Goal: Information Seeking & Learning: Learn about a topic

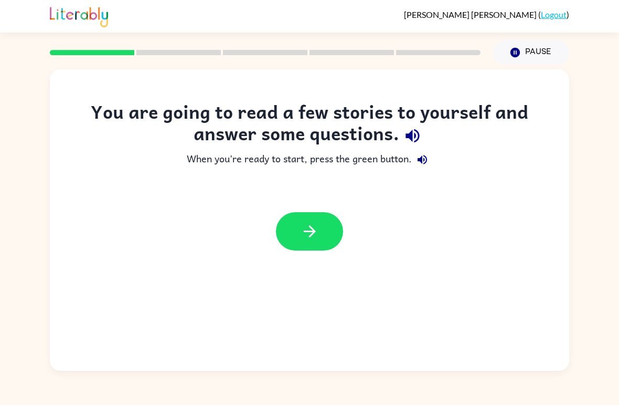
click at [317, 262] on div "You are going to read a few stories to yourself and answer some questions. When…" at bounding box center [310, 219] width 520 height 301
click at [316, 224] on icon "button" at bounding box center [310, 231] width 18 height 18
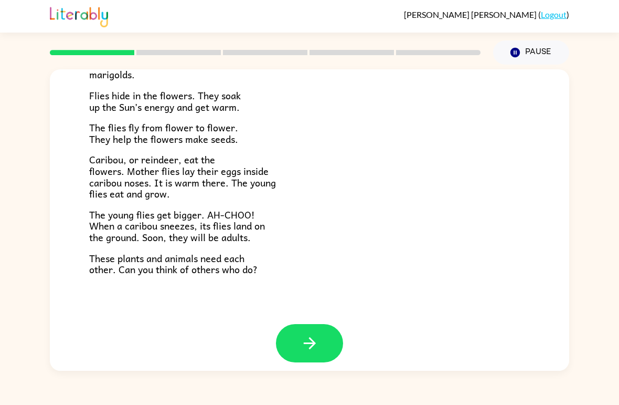
scroll to position [207, 0]
click at [307, 344] on icon "button" at bounding box center [310, 343] width 18 height 18
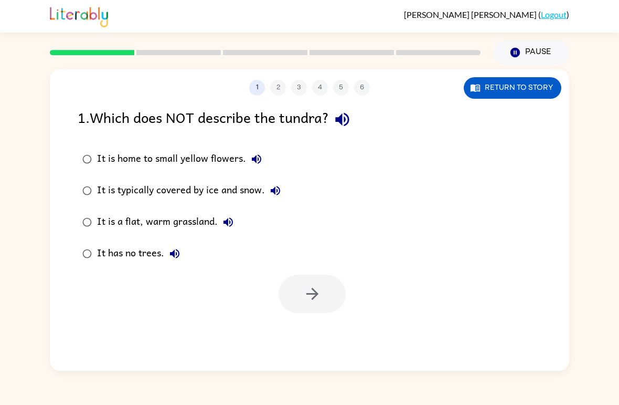
click at [98, 224] on div "It is a flat, warm grassland." at bounding box center [168, 222] width 142 height 21
click at [304, 299] on icon "button" at bounding box center [312, 293] width 18 height 18
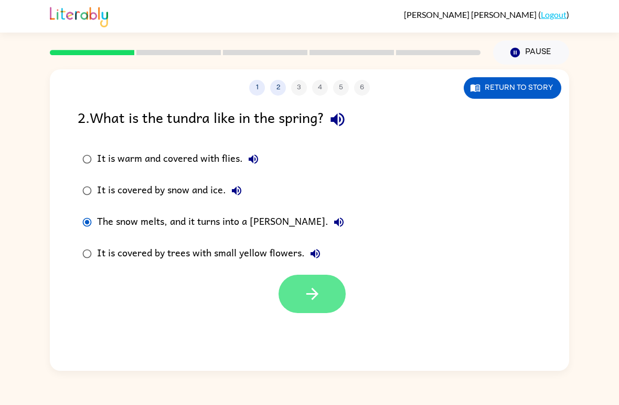
click at [289, 293] on button "button" at bounding box center [312, 293] width 67 height 38
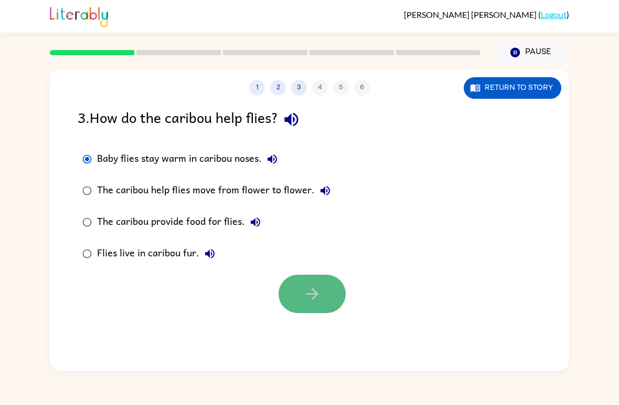
click at [303, 293] on icon "button" at bounding box center [312, 293] width 18 height 18
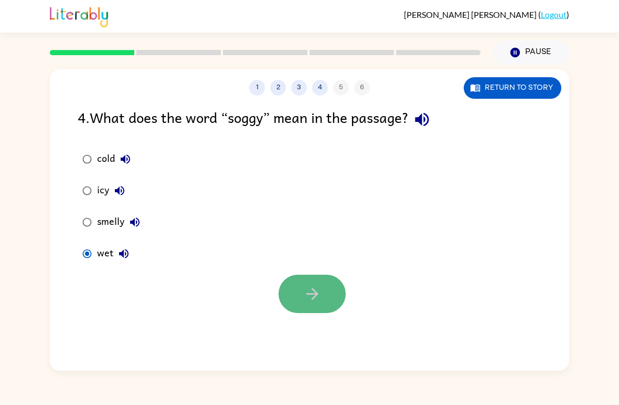
click at [323, 300] on button "button" at bounding box center [312, 293] width 67 height 38
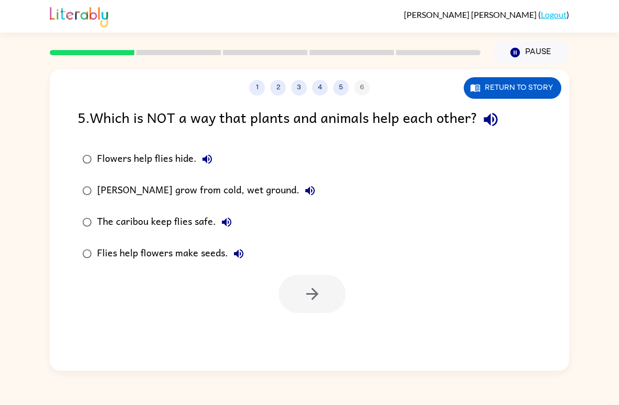
click at [137, 162] on div "Flowers help flies hide." at bounding box center [157, 159] width 121 height 21
click at [325, 286] on button "button" at bounding box center [312, 293] width 67 height 38
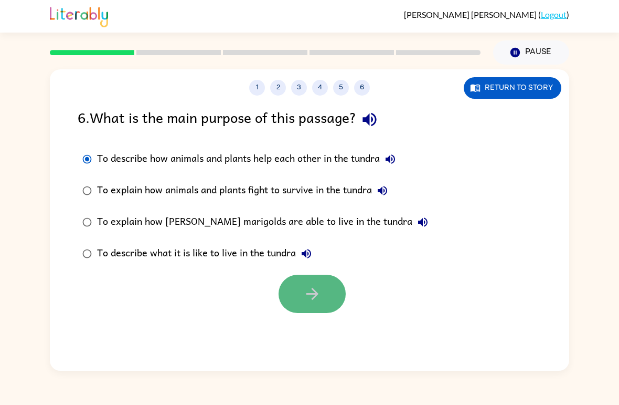
click at [327, 304] on button "button" at bounding box center [312, 293] width 67 height 38
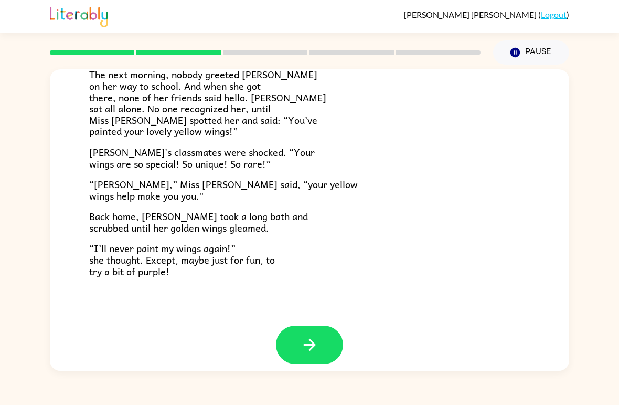
scroll to position [282, 0]
click at [310, 326] on button "button" at bounding box center [309, 345] width 67 height 38
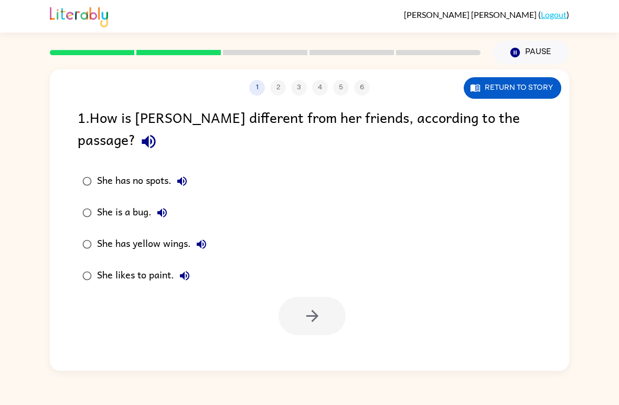
scroll to position [0, 0]
click at [311, 307] on icon "button" at bounding box center [312, 316] width 18 height 18
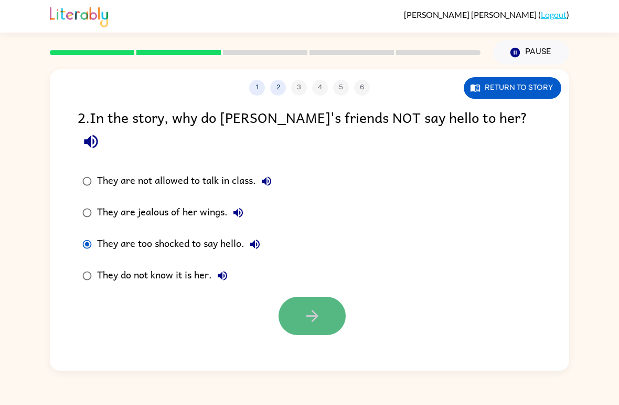
click at [329, 297] on button "button" at bounding box center [312, 316] width 67 height 38
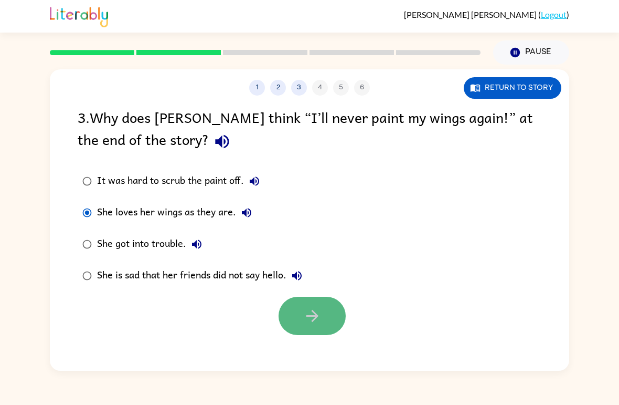
click at [310, 325] on icon "button" at bounding box center [312, 316] width 18 height 18
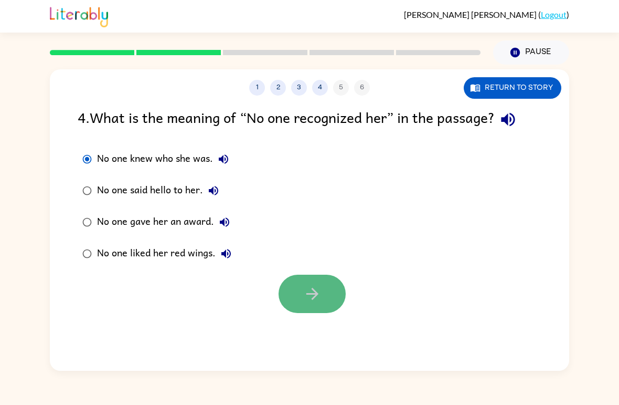
click at [305, 290] on icon "button" at bounding box center [312, 293] width 18 height 18
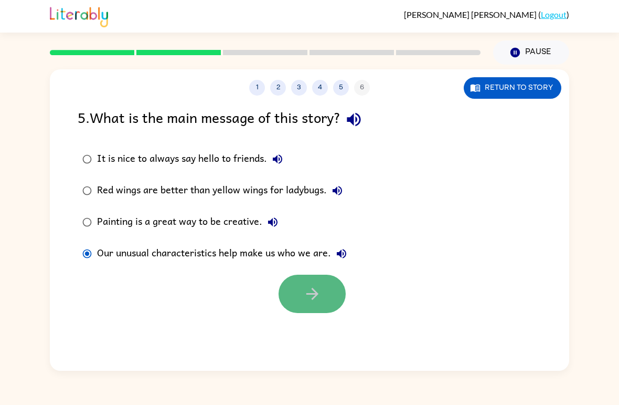
click at [324, 294] on button "button" at bounding box center [312, 293] width 67 height 38
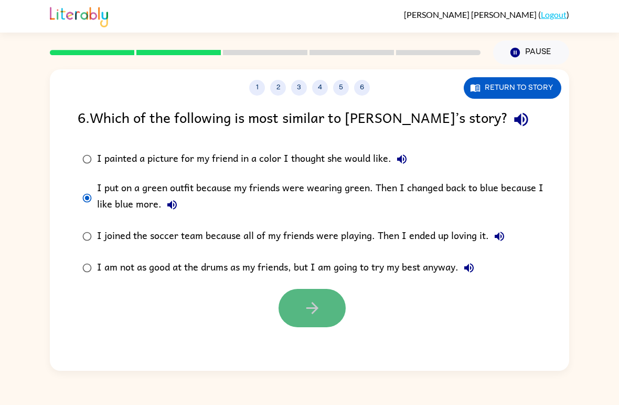
click at [324, 295] on button "button" at bounding box center [312, 308] width 67 height 38
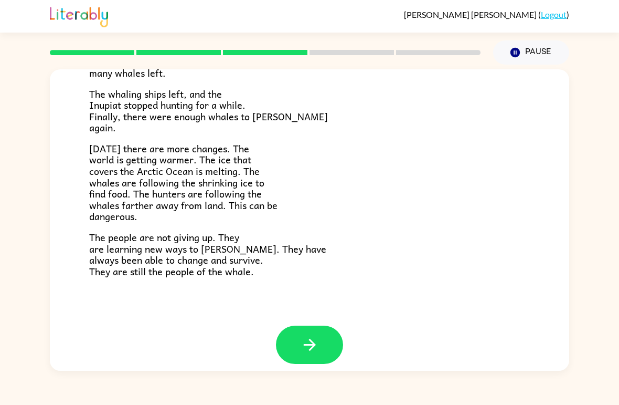
scroll to position [341, 0]
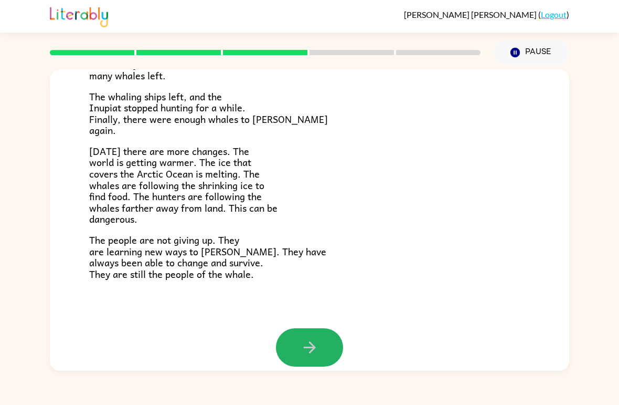
click at [293, 331] on button "button" at bounding box center [309, 347] width 67 height 38
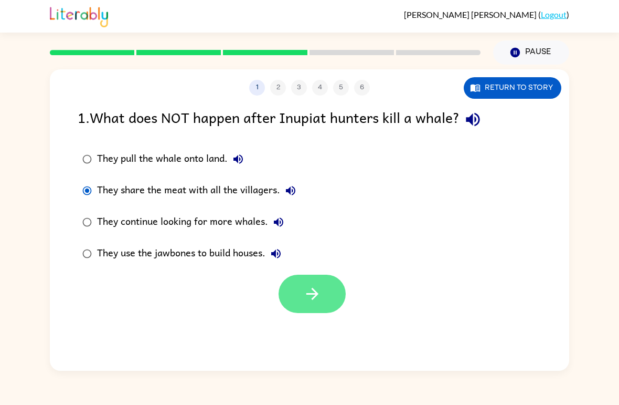
click at [301, 300] on button "button" at bounding box center [312, 293] width 67 height 38
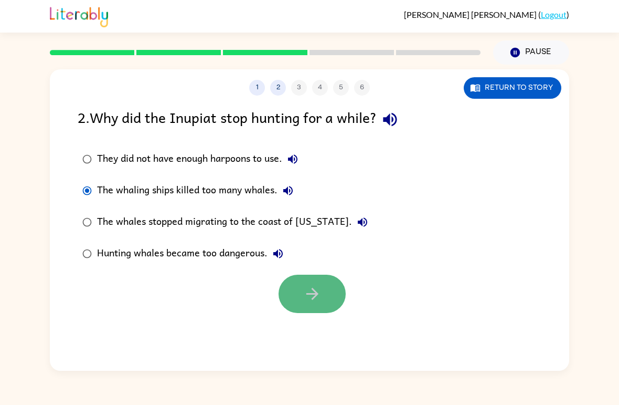
click at [307, 299] on icon "button" at bounding box center [312, 293] width 18 height 18
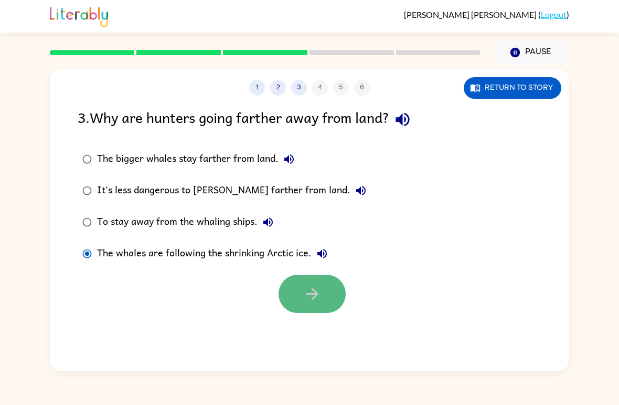
click at [328, 311] on button "button" at bounding box center [312, 293] width 67 height 38
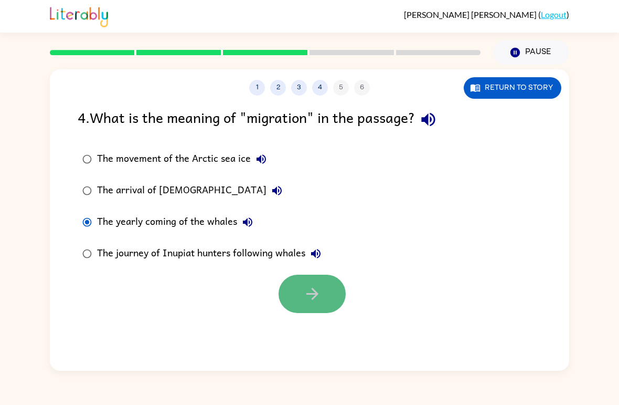
click at [295, 302] on button "button" at bounding box center [312, 293] width 67 height 38
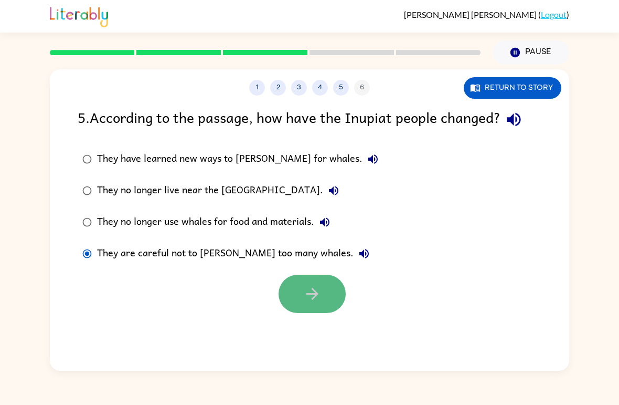
click at [325, 295] on button "button" at bounding box center [312, 293] width 67 height 38
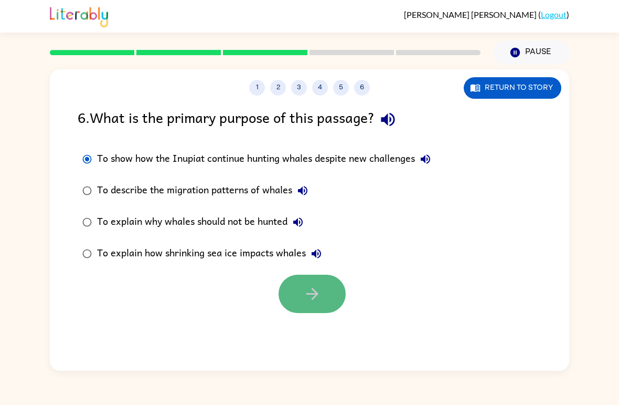
click at [323, 291] on button "button" at bounding box center [312, 293] width 67 height 38
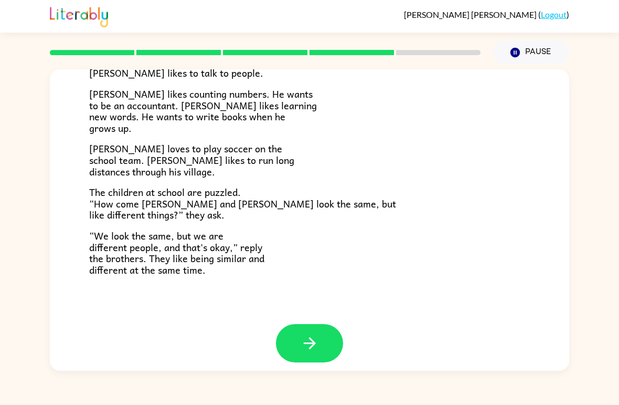
scroll to position [218, 0]
click at [298, 337] on button "button" at bounding box center [309, 343] width 67 height 38
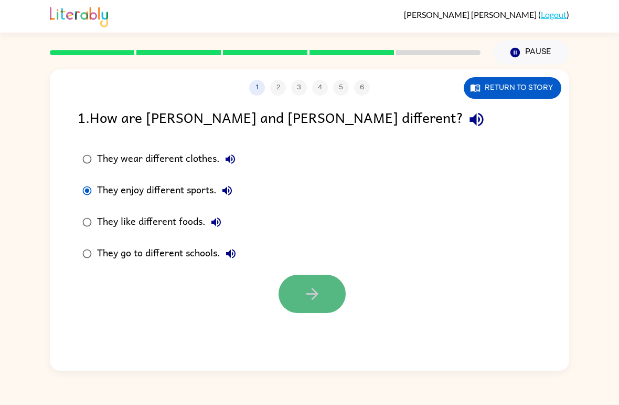
click at [301, 301] on button "button" at bounding box center [312, 293] width 67 height 38
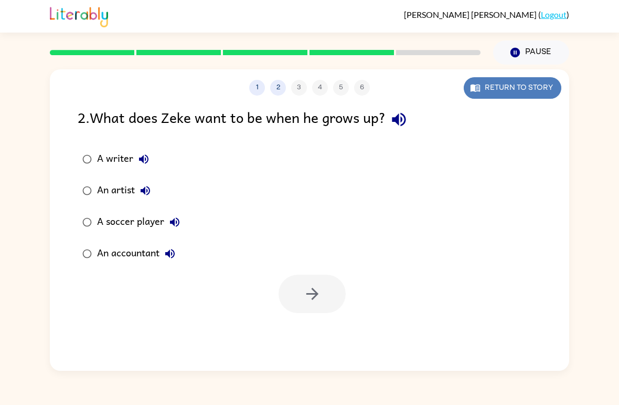
click at [541, 94] on button "Return to story" at bounding box center [513, 88] width 98 height 22
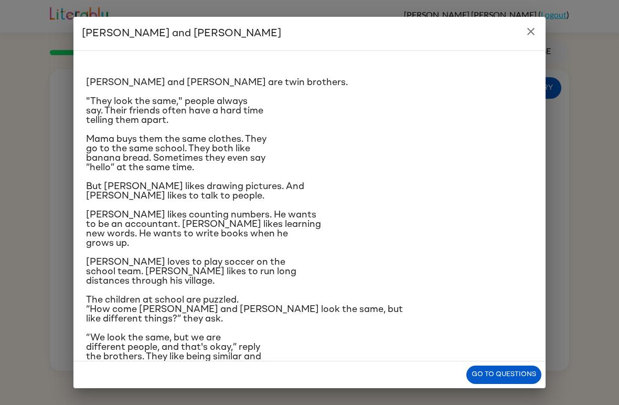
scroll to position [10, 0]
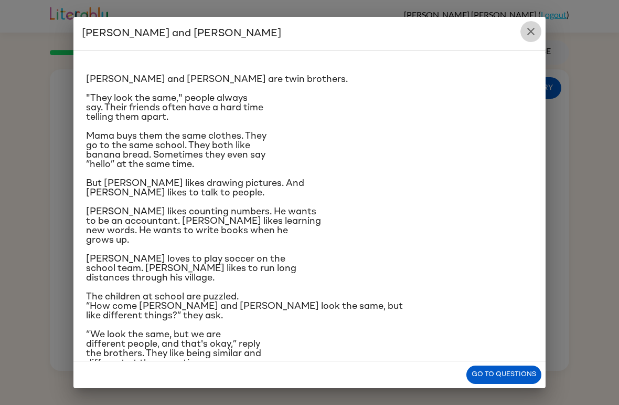
click at [531, 31] on icon "close" at bounding box center [530, 31] width 7 height 7
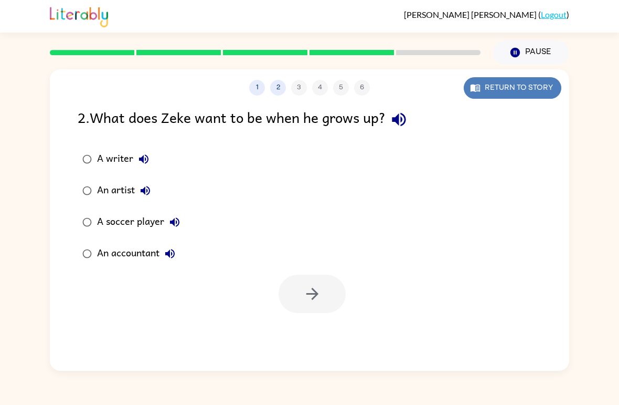
click at [488, 94] on button "Return to story" at bounding box center [513, 88] width 98 height 22
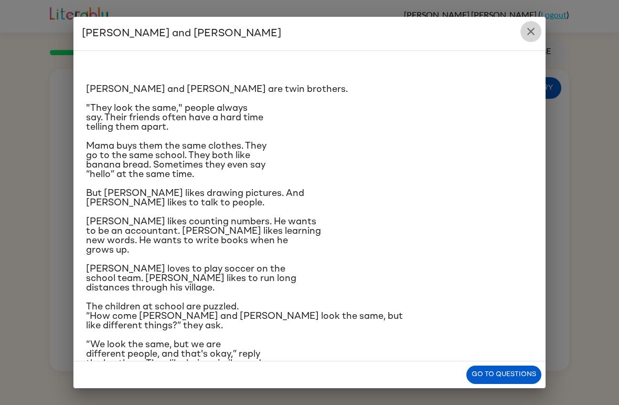
click at [530, 36] on icon "close" at bounding box center [531, 31] width 13 height 13
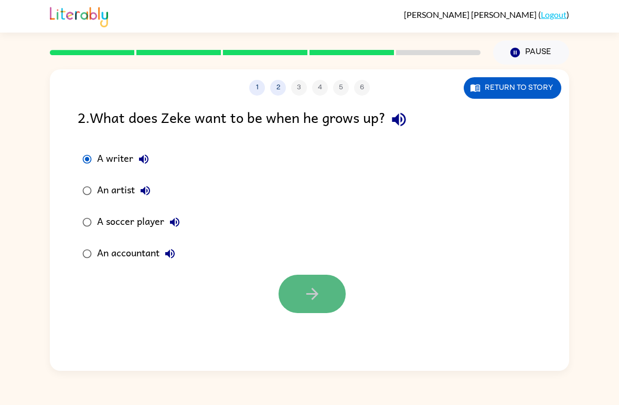
click at [323, 294] on button "button" at bounding box center [312, 293] width 67 height 38
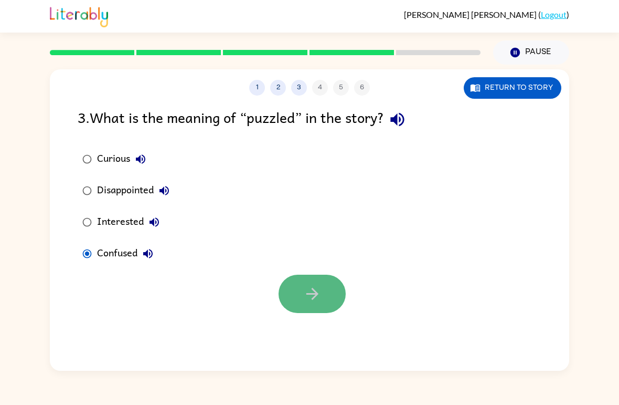
click at [295, 297] on button "button" at bounding box center [312, 293] width 67 height 38
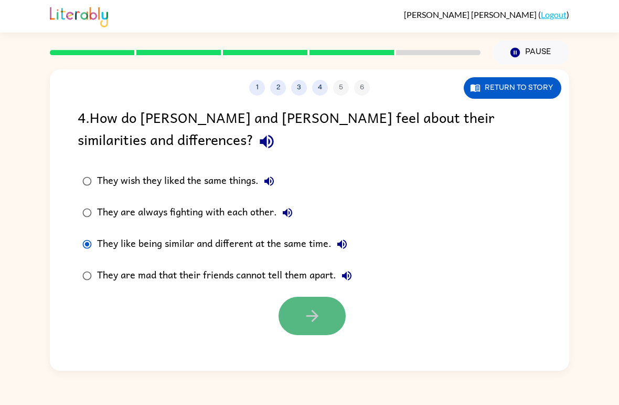
click at [299, 308] on button "button" at bounding box center [312, 316] width 67 height 38
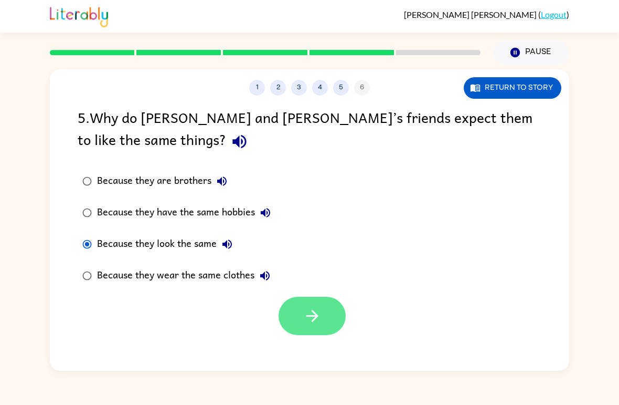
click at [299, 311] on button "button" at bounding box center [312, 316] width 67 height 38
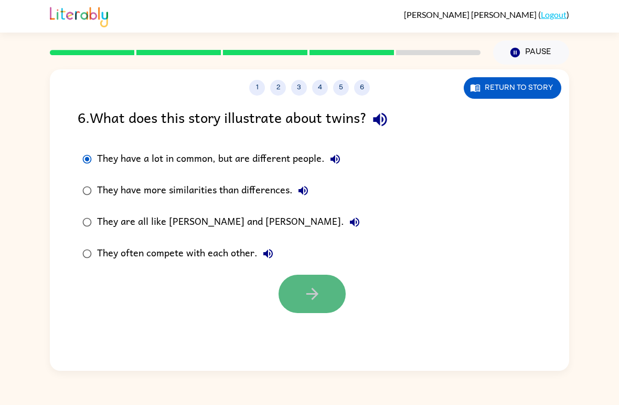
click at [321, 305] on button "button" at bounding box center [312, 293] width 67 height 38
